Goal: Information Seeking & Learning: Learn about a topic

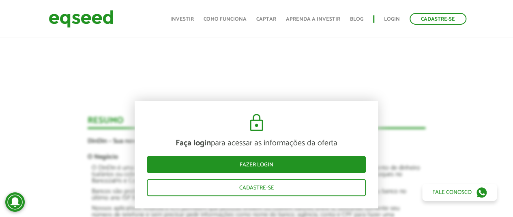
scroll to position [730, 0]
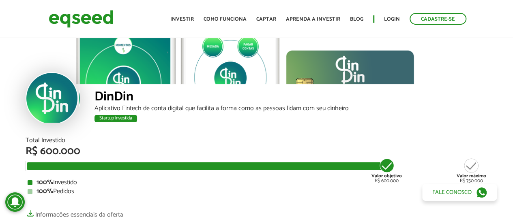
scroll to position [0, 0]
